Goal: Task Accomplishment & Management: Use online tool/utility

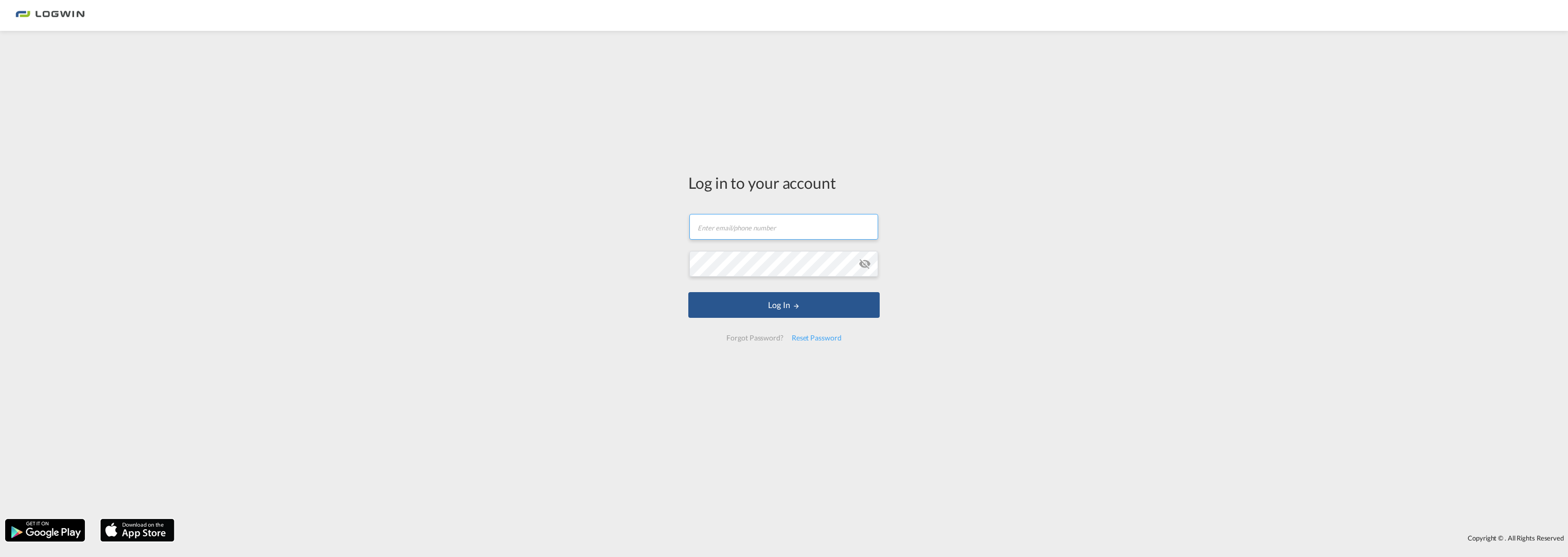
click at [735, 231] on input "text" at bounding box center [783, 227] width 189 height 26
type input "[EMAIL_ADDRESS][PERSON_NAME][DOMAIN_NAME]"
click at [688, 292] on button "Log In" at bounding box center [784, 305] width 191 height 26
